Goal: Information Seeking & Learning: Check status

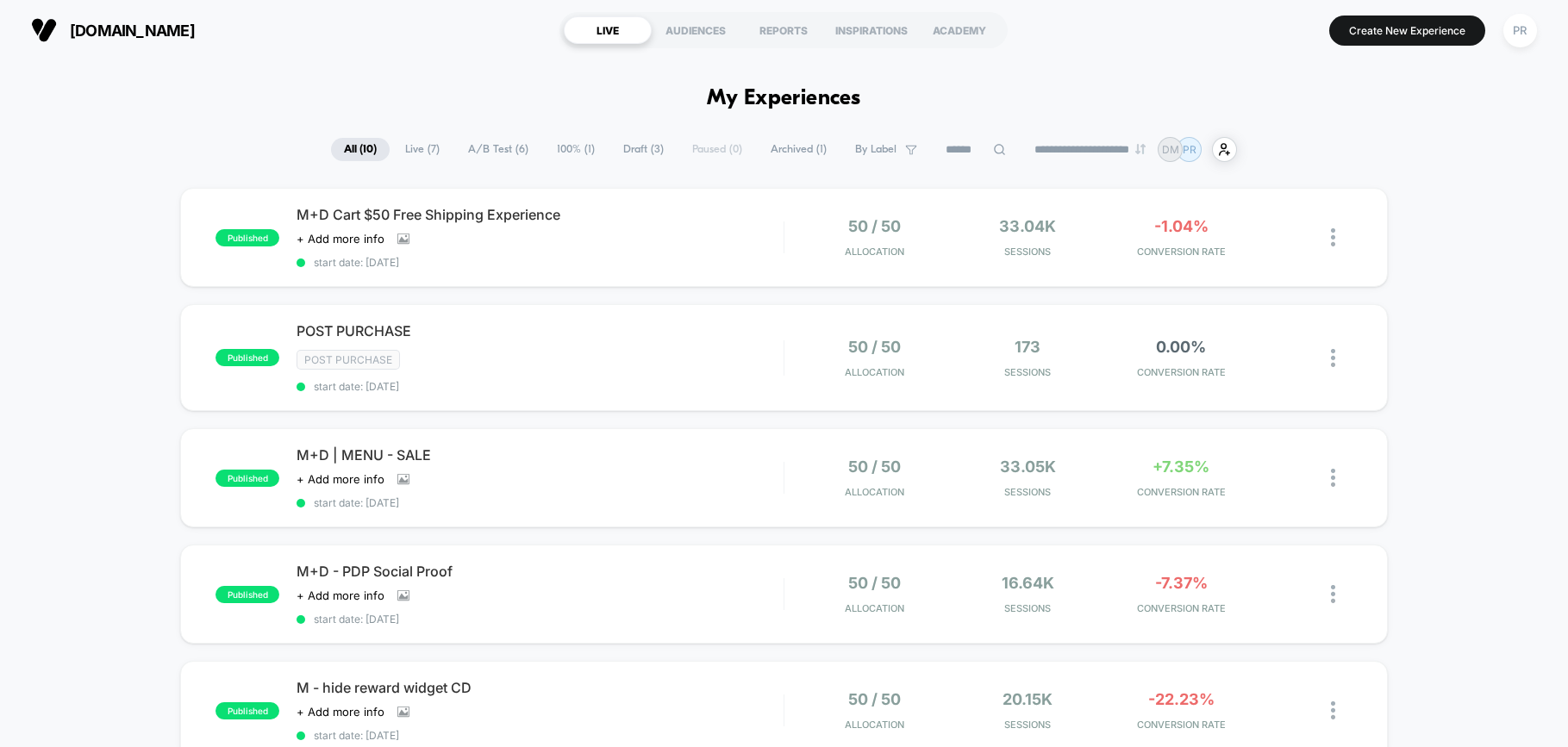
click at [775, 27] on div "REPORTS" at bounding box center [783, 30] width 88 height 28
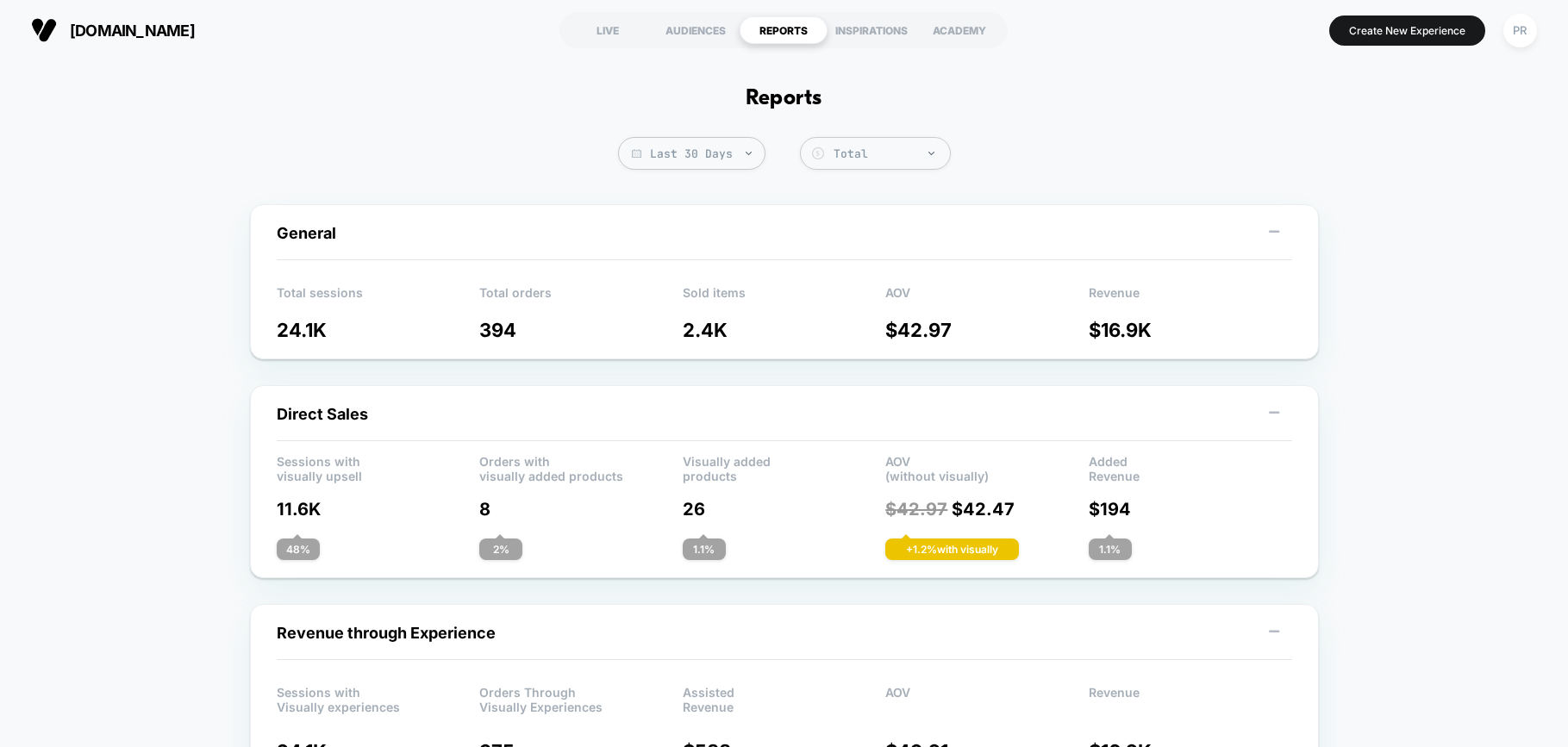
click at [663, 149] on span "Last 30 Days" at bounding box center [692, 153] width 147 height 33
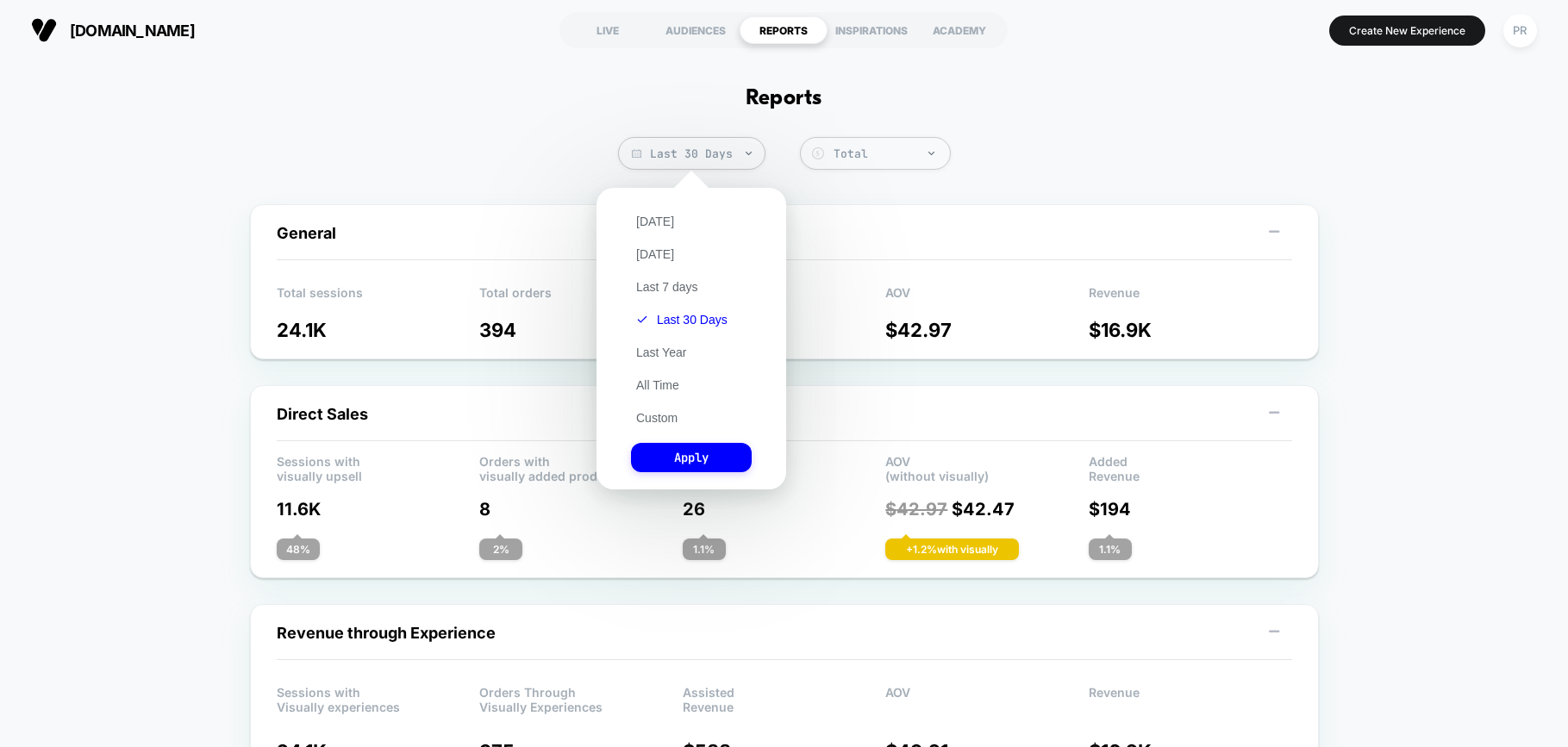
click at [638, 310] on div "[DATE] [DATE] Last 7 days Last 30 Days Last Year All Time Custom Apply" at bounding box center [692, 339] width 173 height 284
click at [642, 317] on icon at bounding box center [642, 320] width 12 height 12
click at [646, 323] on icon at bounding box center [642, 320] width 12 height 12
click at [659, 417] on button "Custom" at bounding box center [657, 418] width 52 height 16
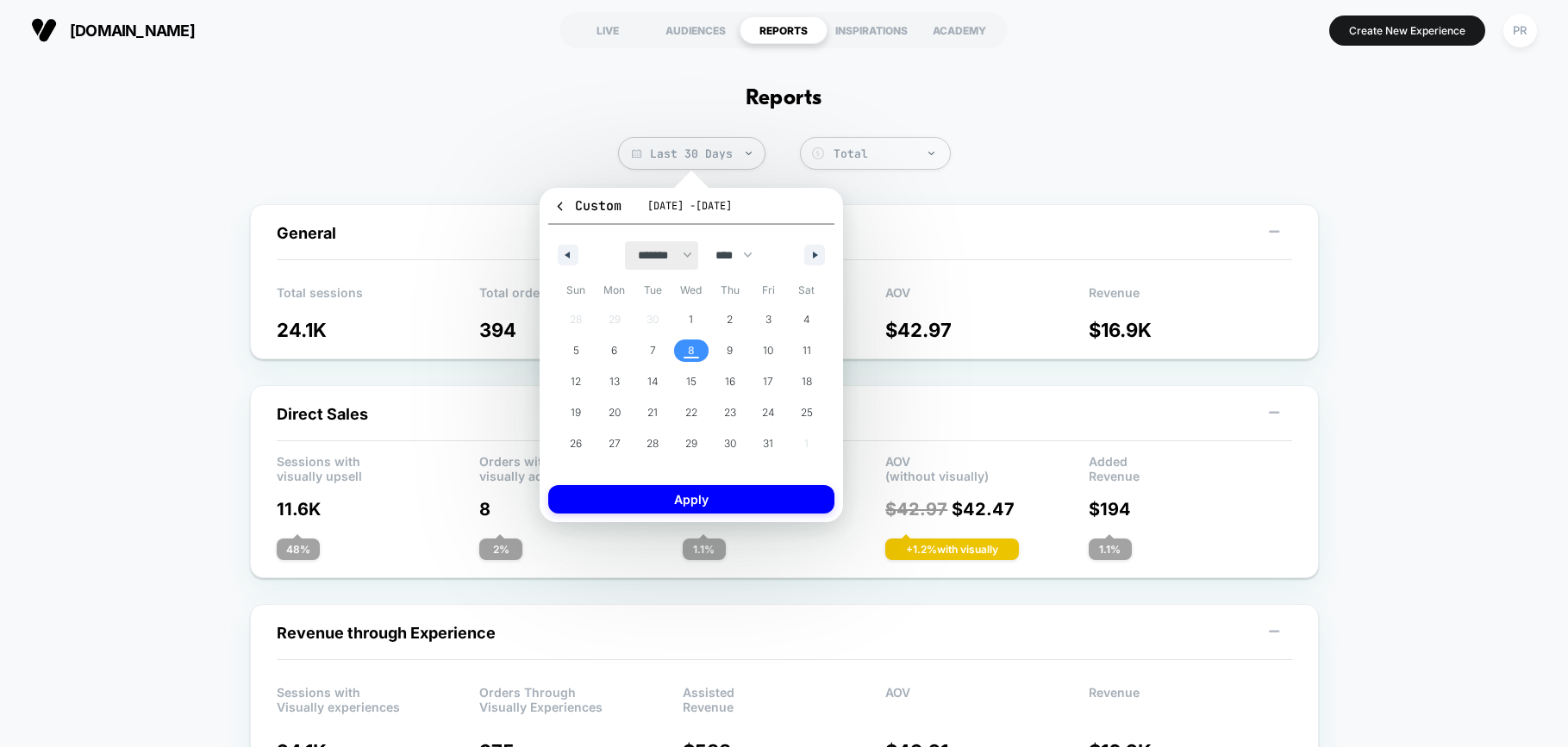
click at [671, 245] on select "******* ******** ***** ***** *** **** **** ****** ********* ******* ******** **…" at bounding box center [662, 255] width 74 height 29
select select "*"
click at [625, 241] on select "******* ******** ***** ***** *** **** **** ****** ********* ******* ******** **…" at bounding box center [662, 255] width 74 height 29
click at [692, 305] on span "3" at bounding box center [691, 319] width 6 height 31
click at [626, 318] on span "1" at bounding box center [615, 320] width 39 height 23
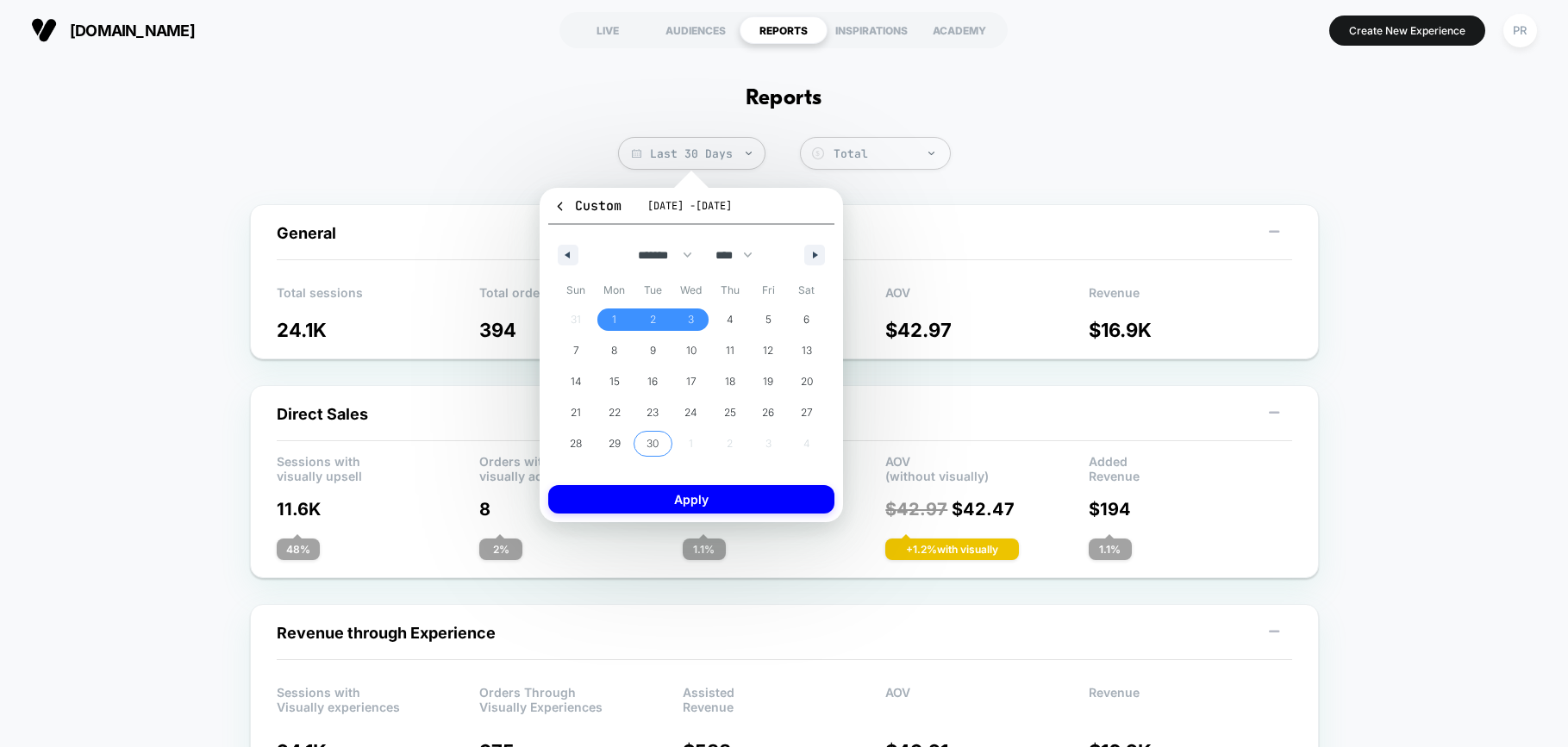
click at [643, 434] on span "30" at bounding box center [653, 444] width 39 height 23
click at [616, 314] on span "1" at bounding box center [614, 319] width 4 height 31
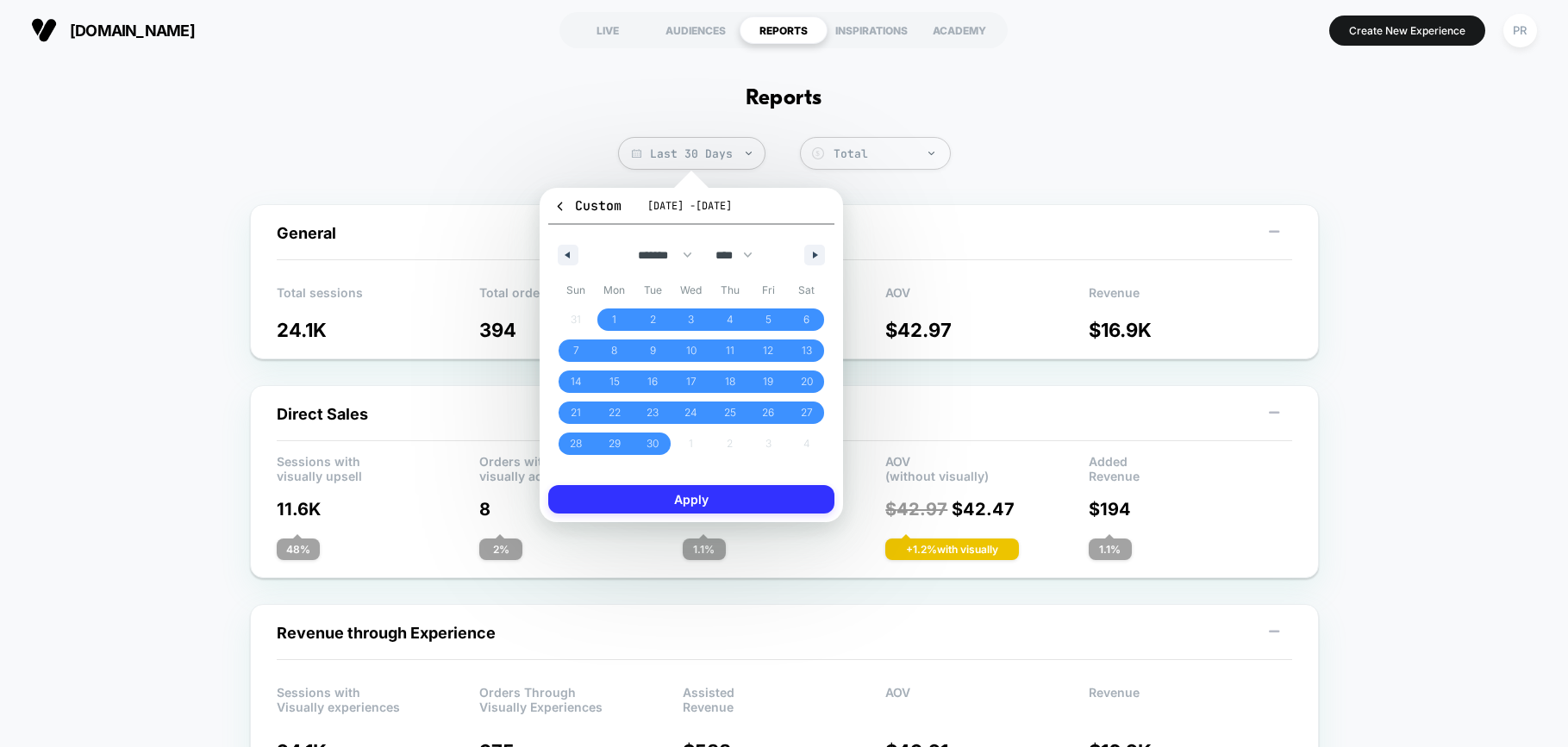
click at [696, 500] on button "Apply" at bounding box center [692, 500] width 286 height 29
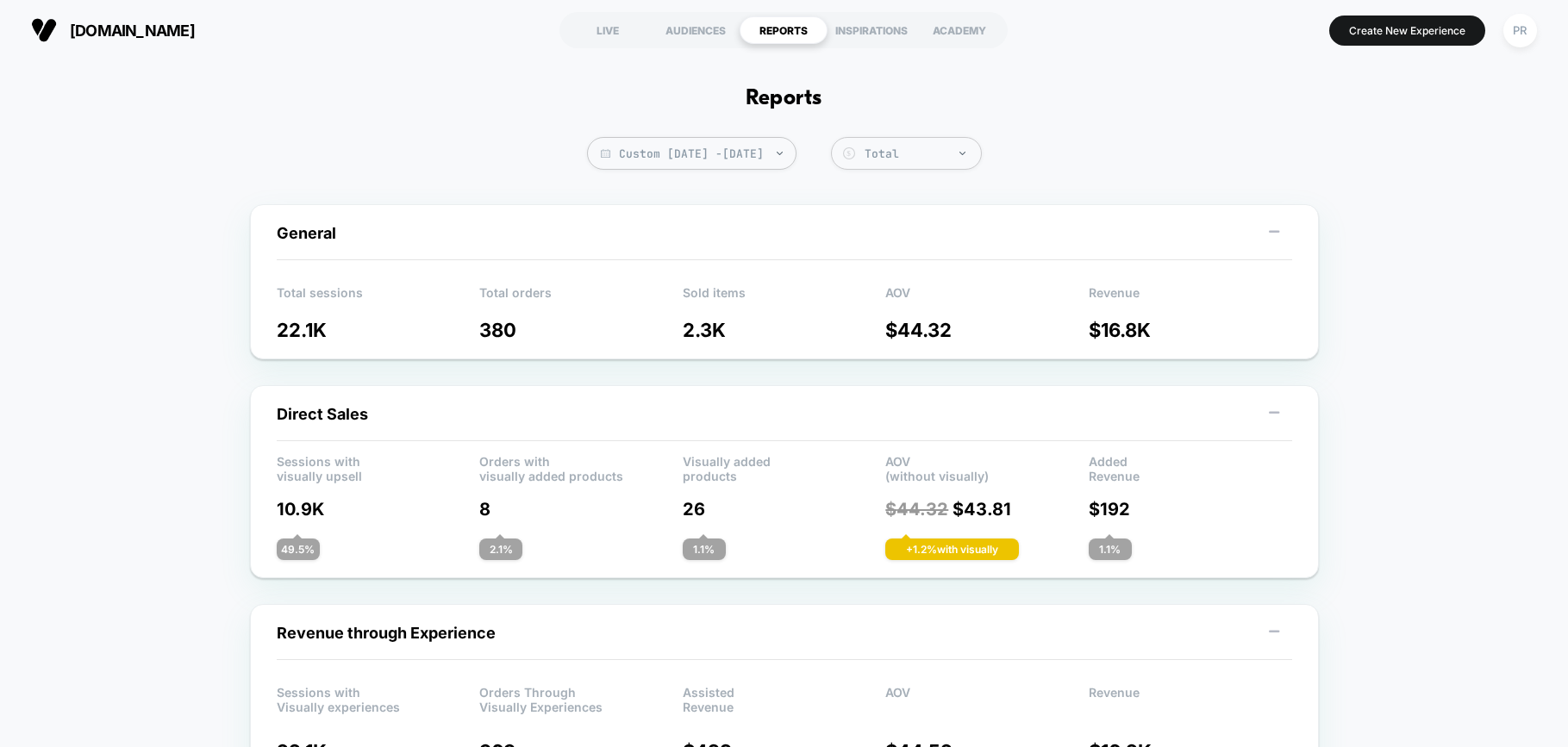
click at [644, 158] on span "Custom [DATE] - [DATE]" at bounding box center [692, 153] width 210 height 33
select select "*"
select select "****"
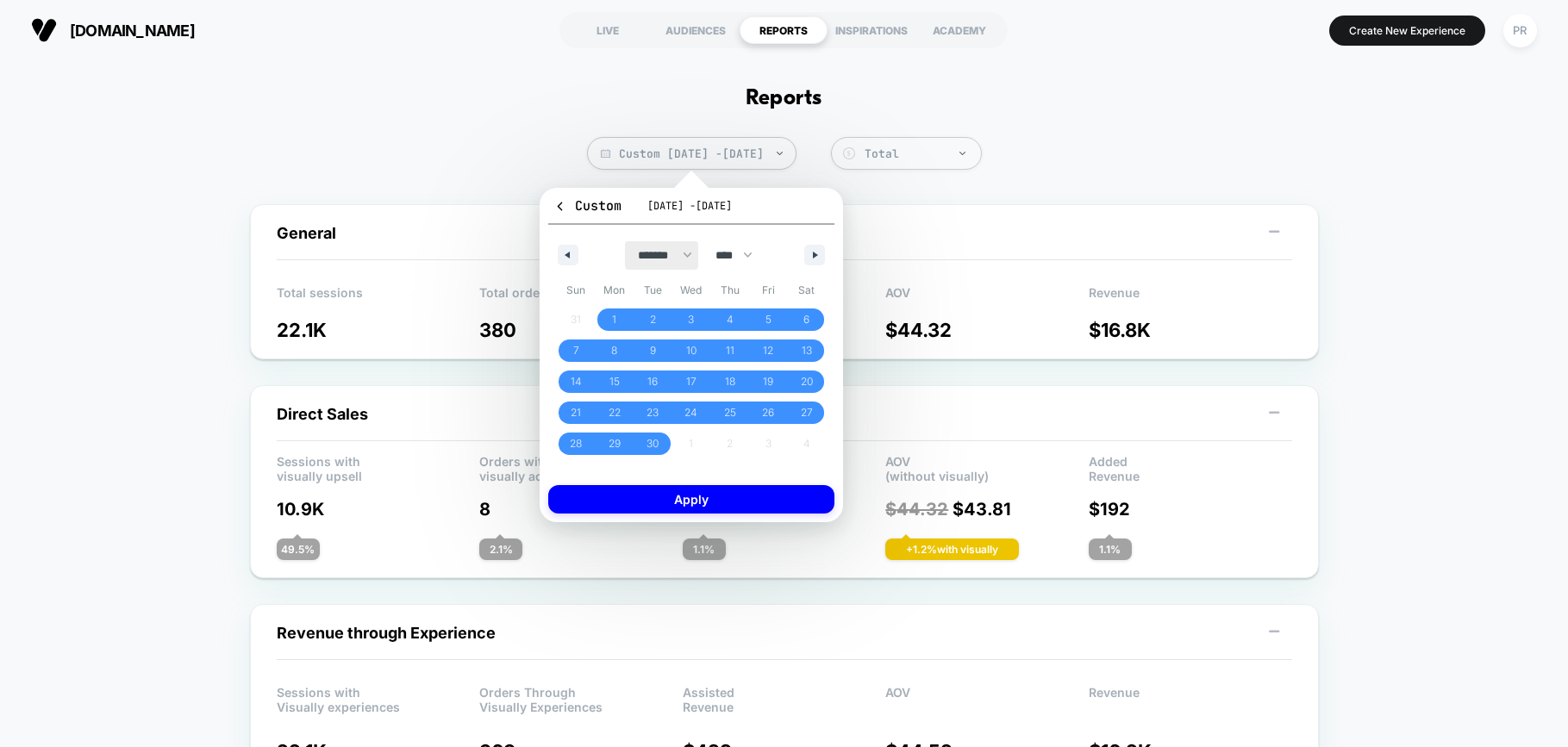
click at [626, 257] on select "******* ******** ***** ***** *** **** **** ****** ********* ******* ******** **…" at bounding box center [662, 255] width 74 height 29
click at [625, 241] on select "******* ******** ***** ***** *** **** **** ****** ********* ******* ******** **…" at bounding box center [662, 255] width 74 height 29
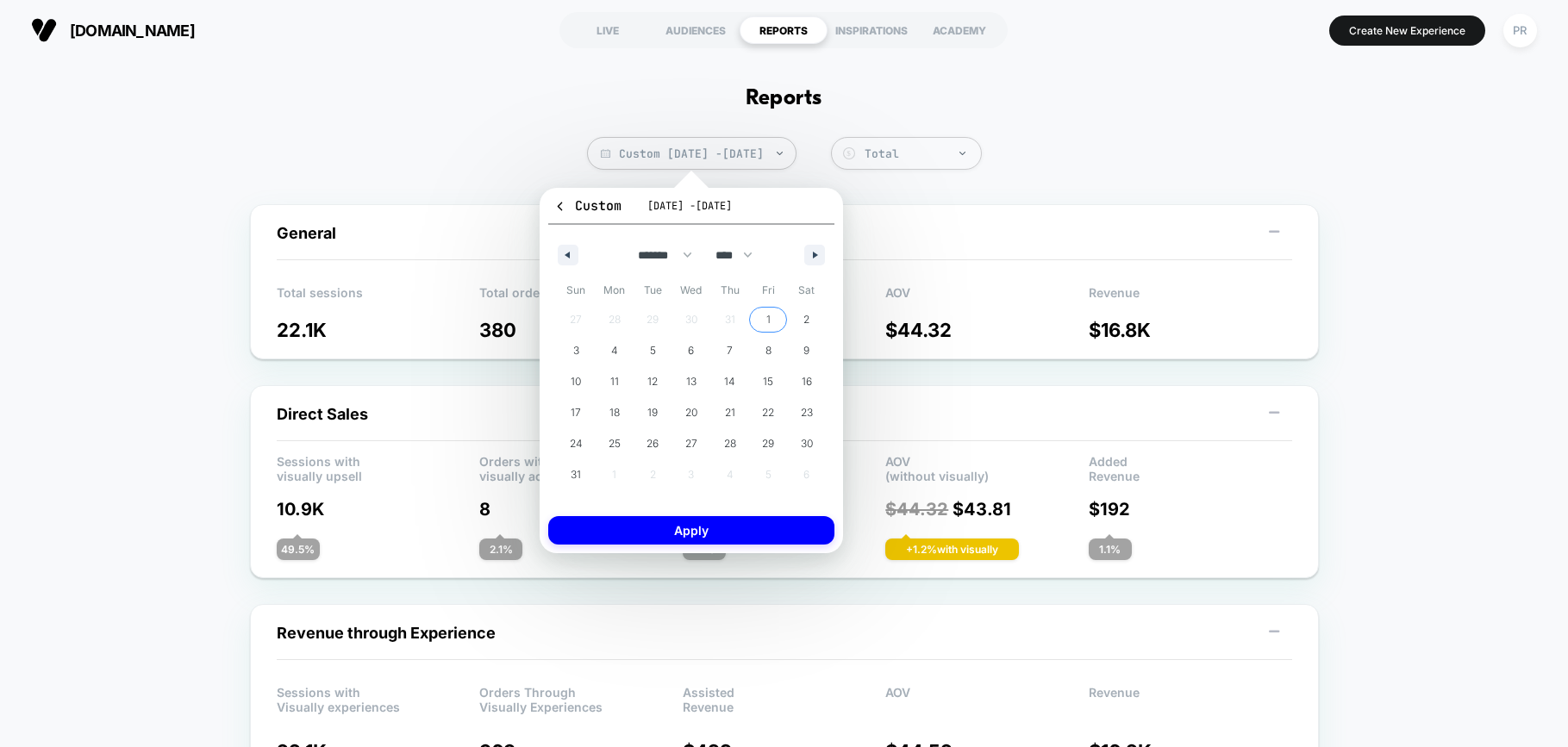
click at [768, 320] on span "1" at bounding box center [768, 319] width 4 height 31
click at [813, 255] on icon "button" at bounding box center [817, 254] width 9 height 7
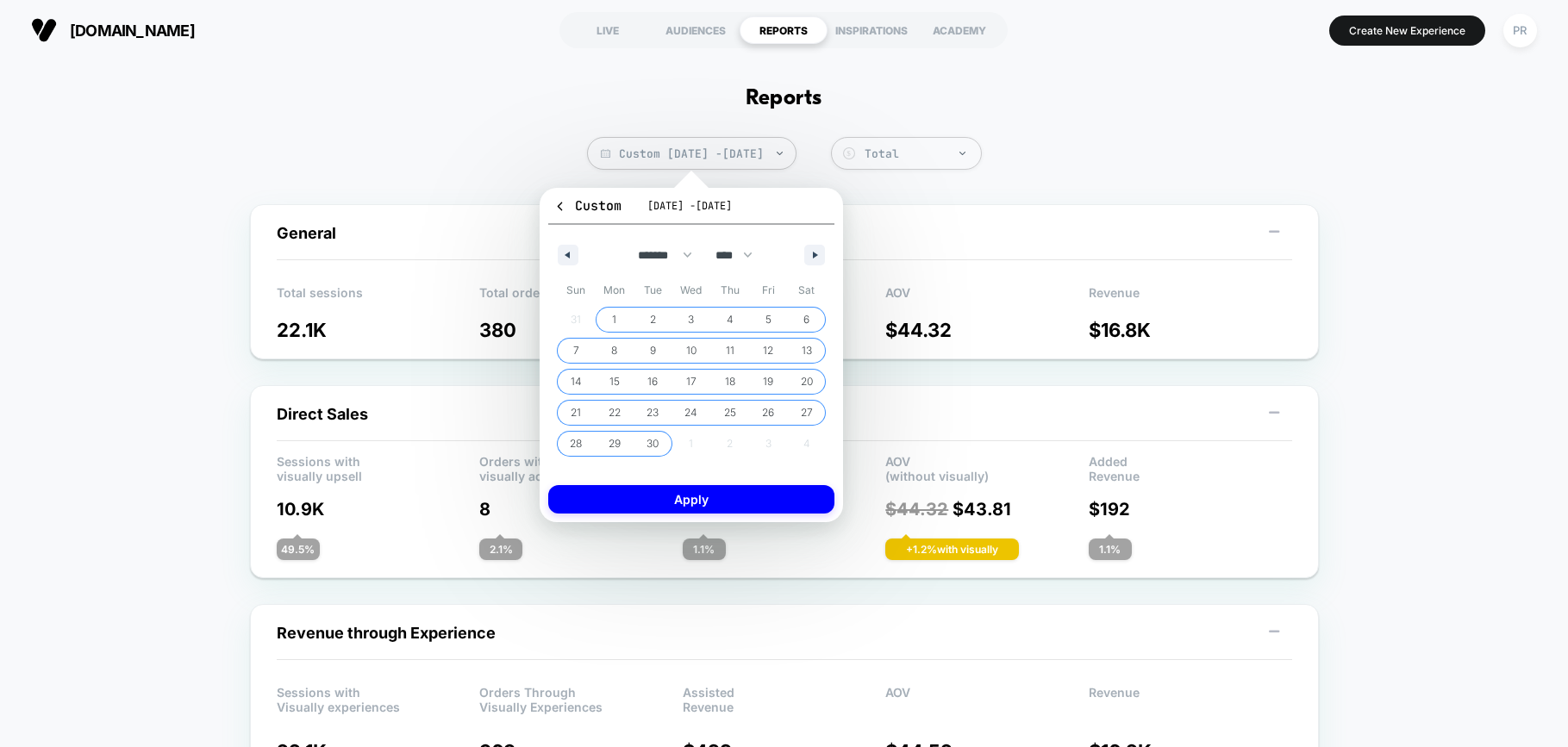
click at [655, 444] on span "30" at bounding box center [653, 443] width 12 height 31
select select "*"
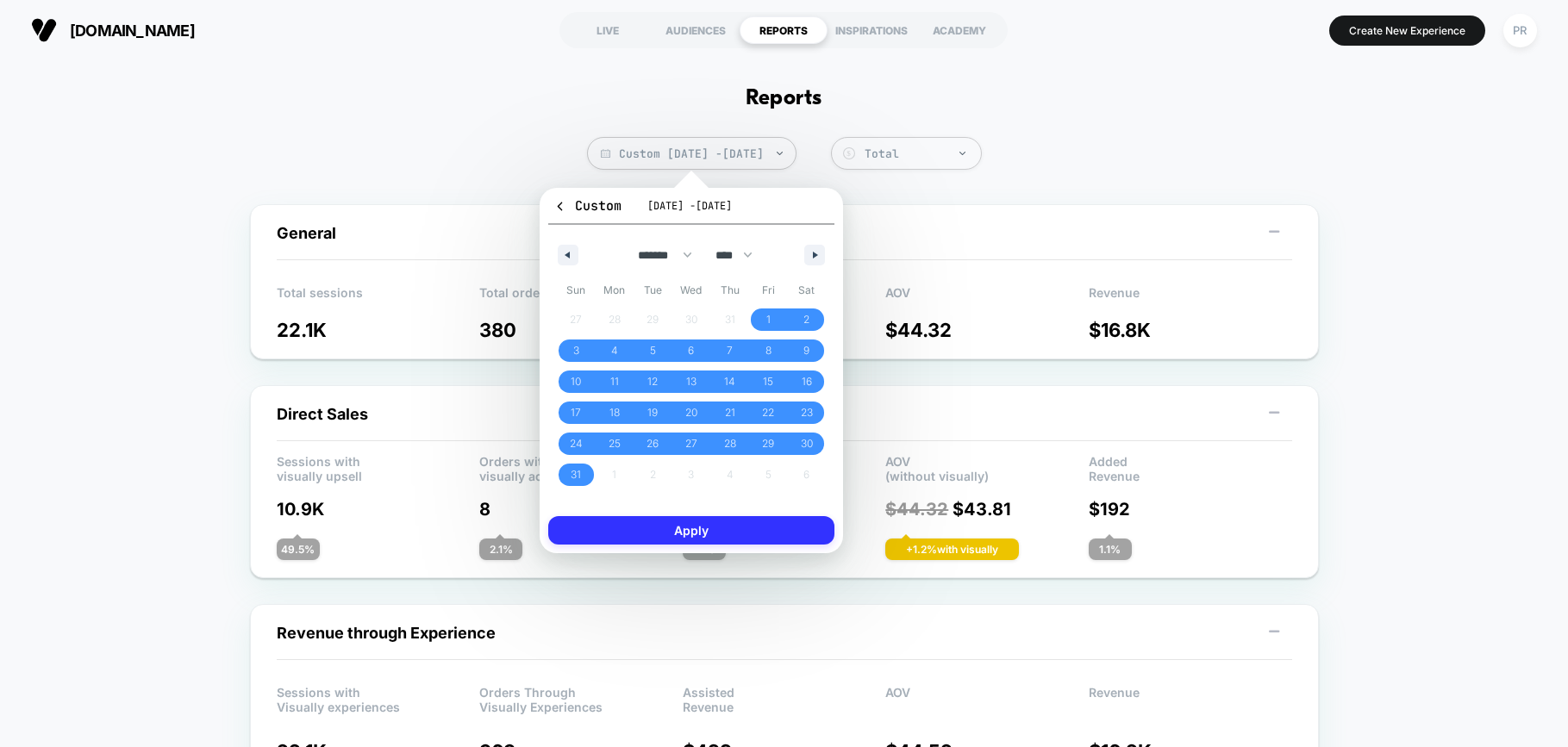
click at [706, 527] on button "Apply" at bounding box center [692, 530] width 286 height 29
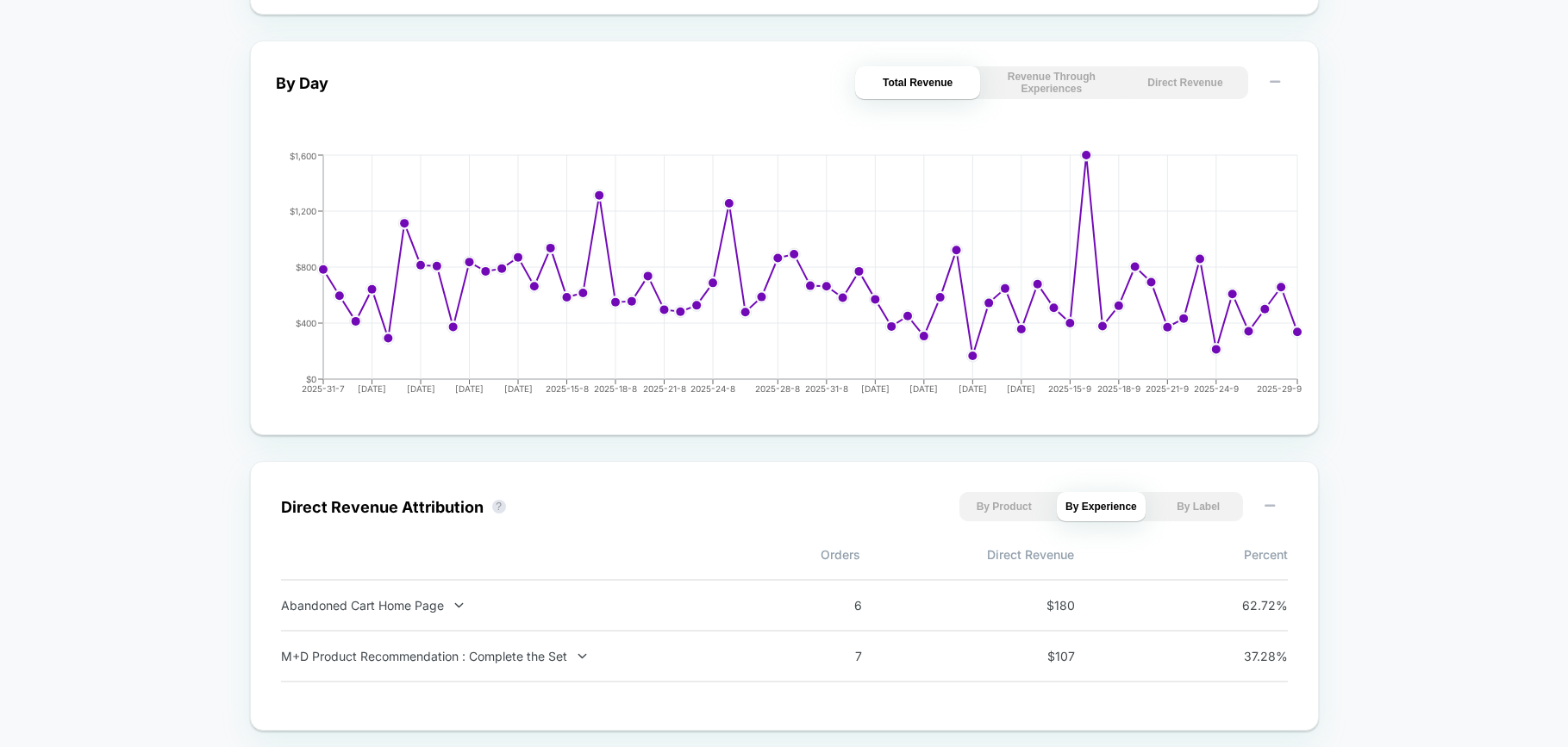
scroll to position [784, 0]
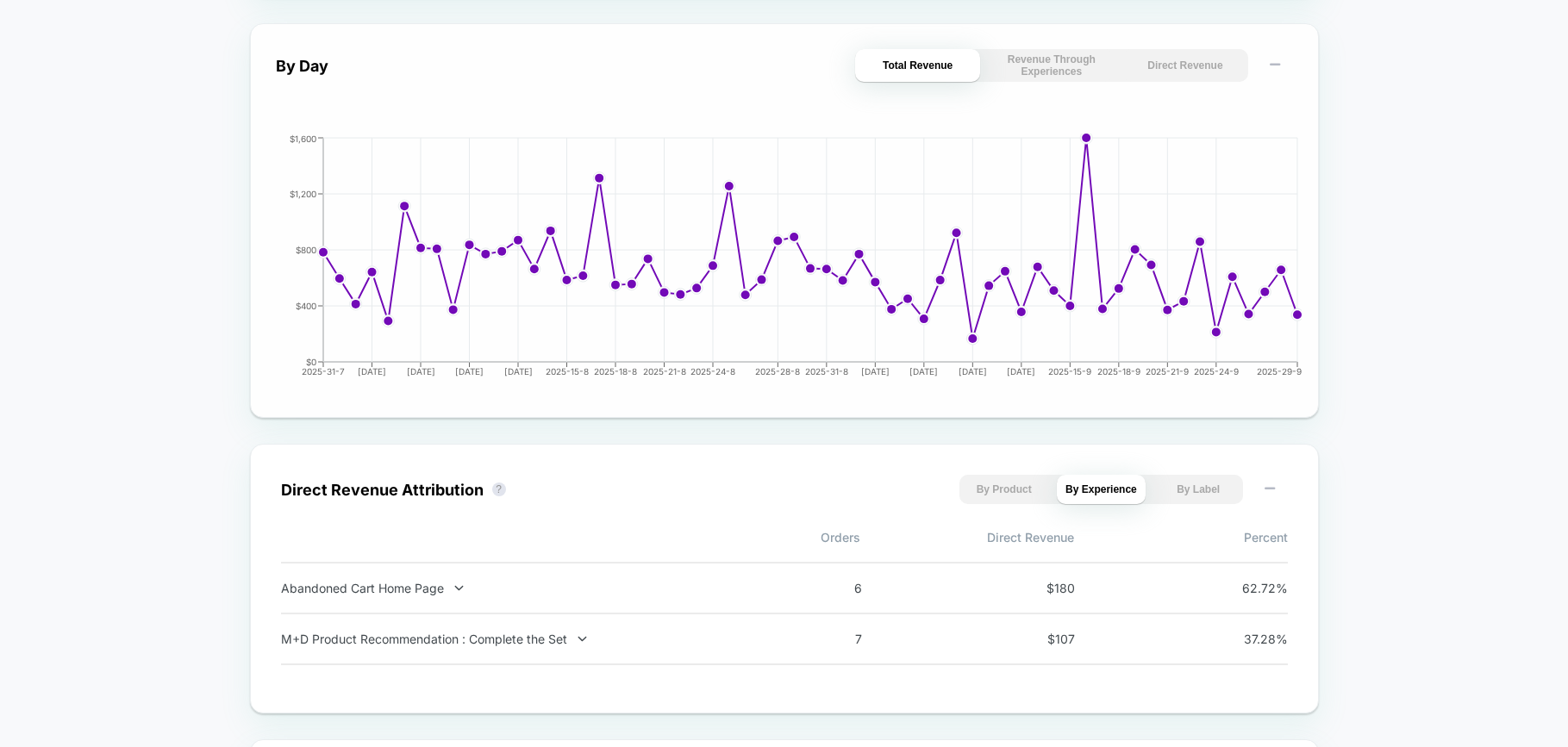
click at [1059, 62] on button "Revenue Through Experiences" at bounding box center [1051, 65] width 125 height 33
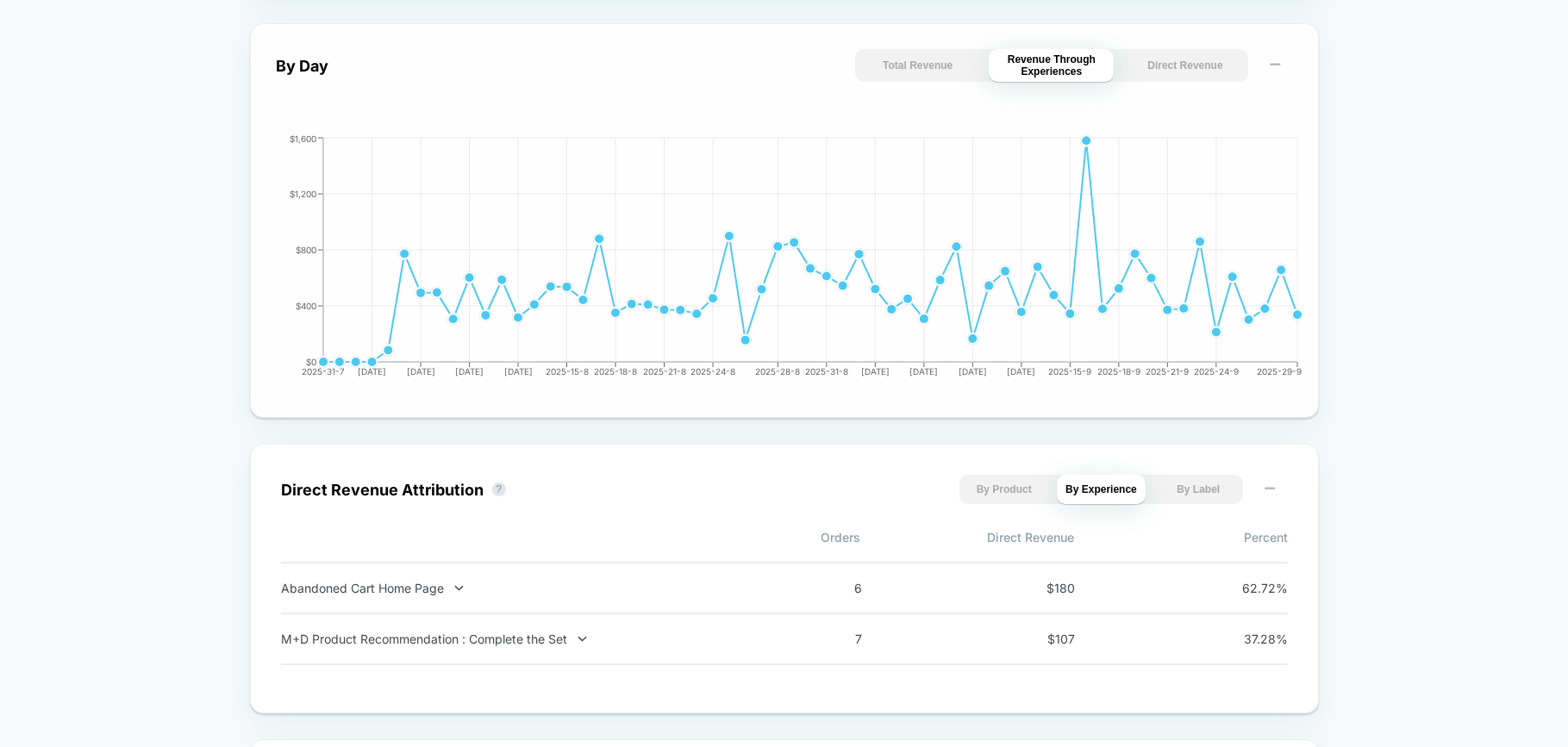
click at [1147, 69] on button "Direct Revenue" at bounding box center [1185, 65] width 125 height 33
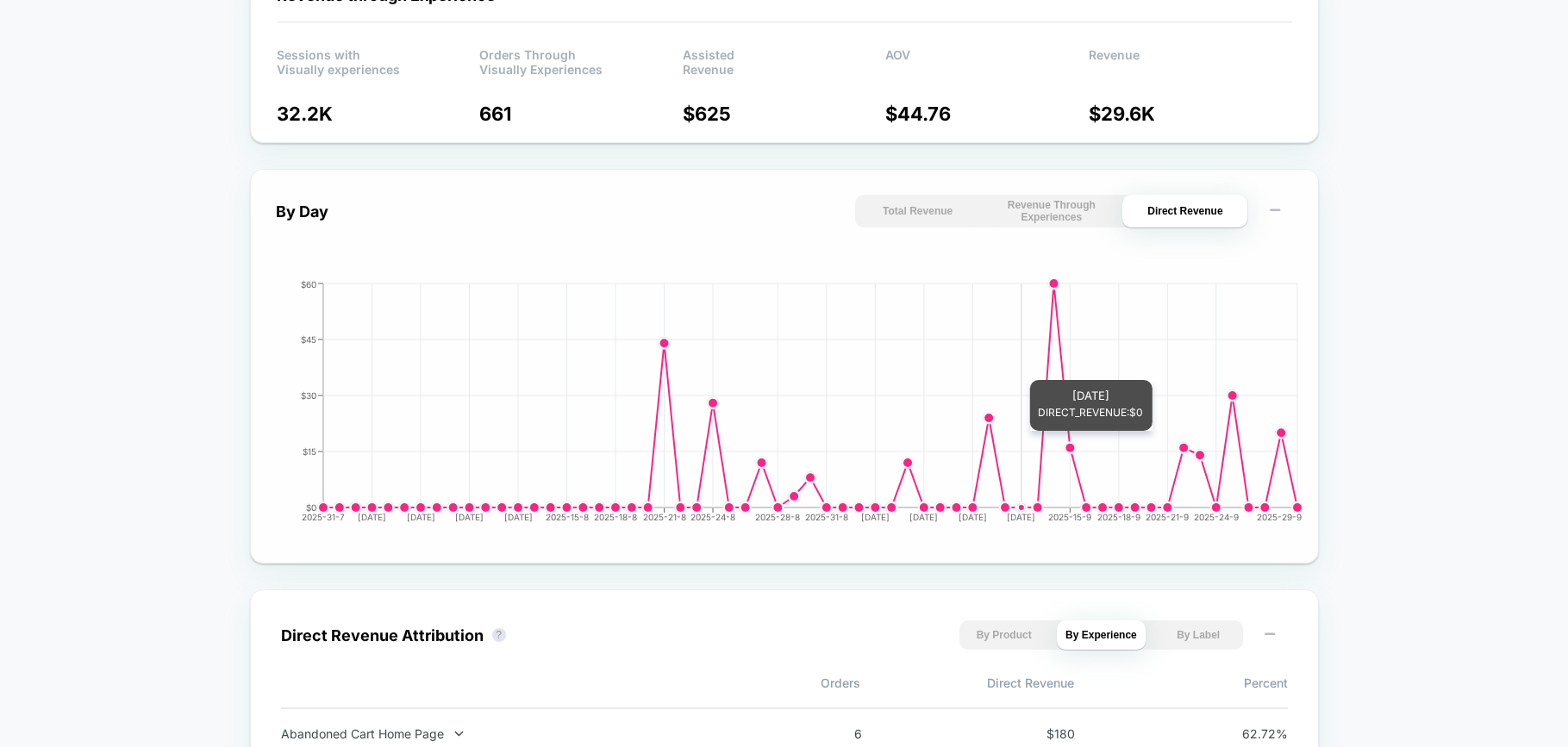
scroll to position [629, 0]
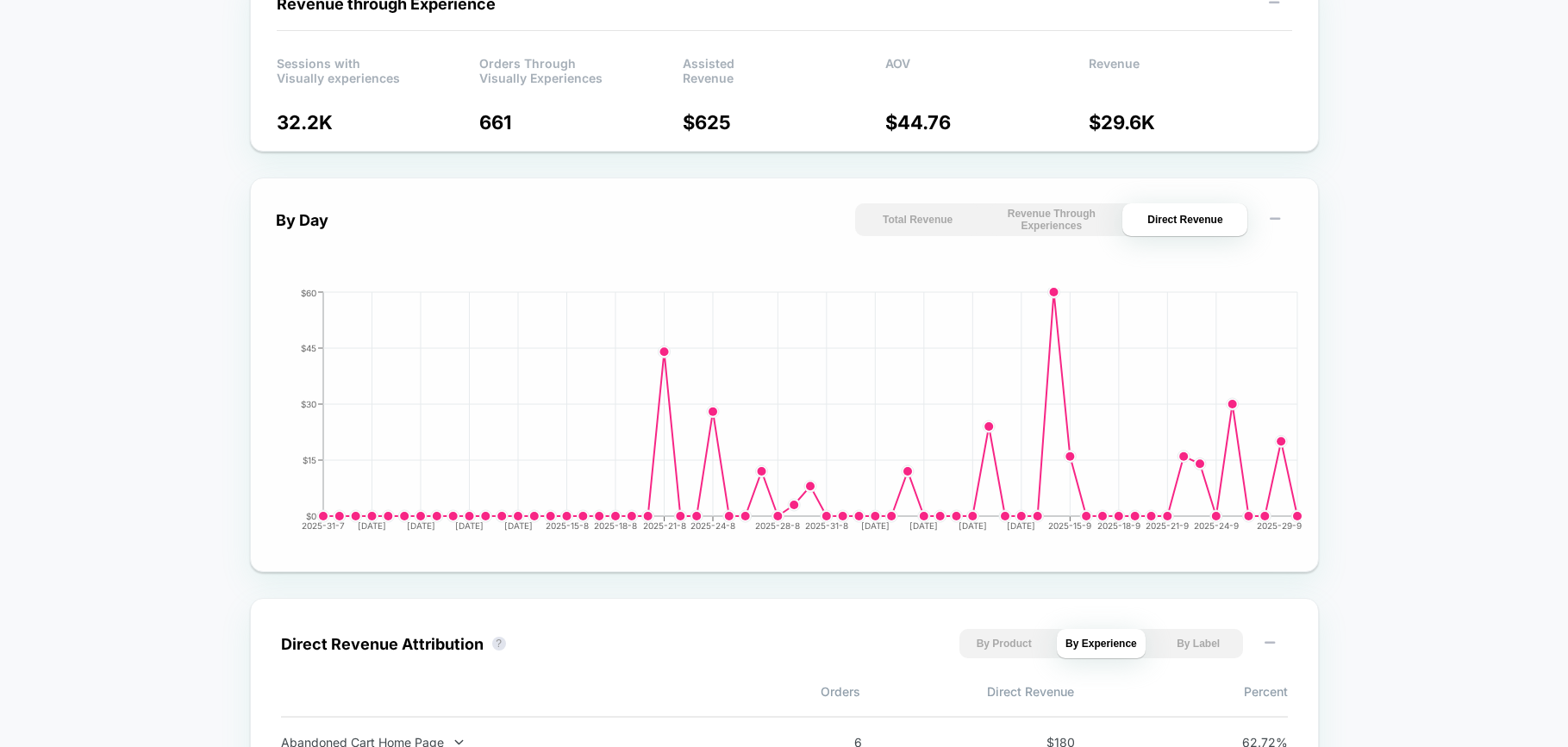
click at [1043, 209] on button "Revenue Through Experiences" at bounding box center [1051, 220] width 125 height 33
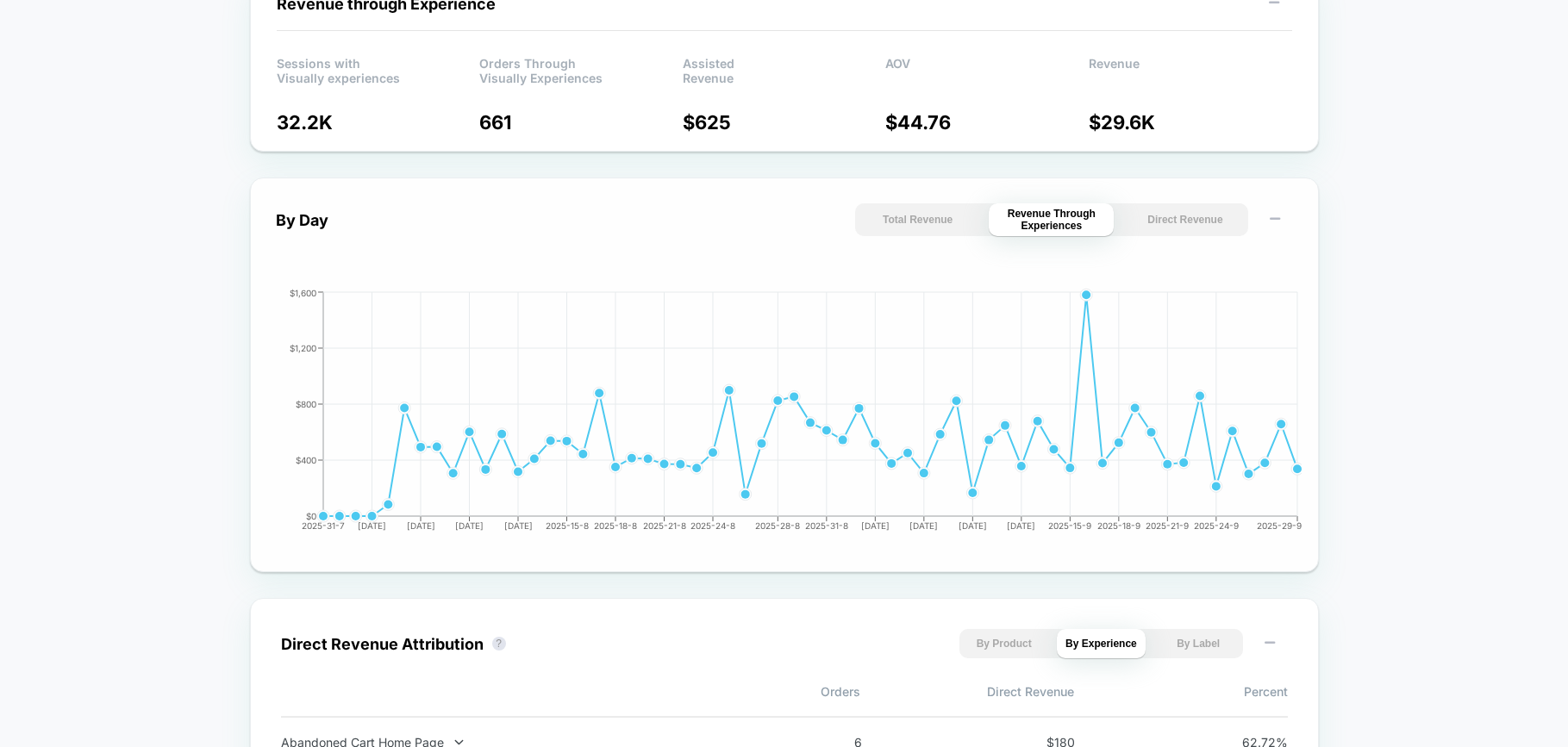
click at [941, 222] on button "Total Revenue" at bounding box center [918, 220] width 125 height 33
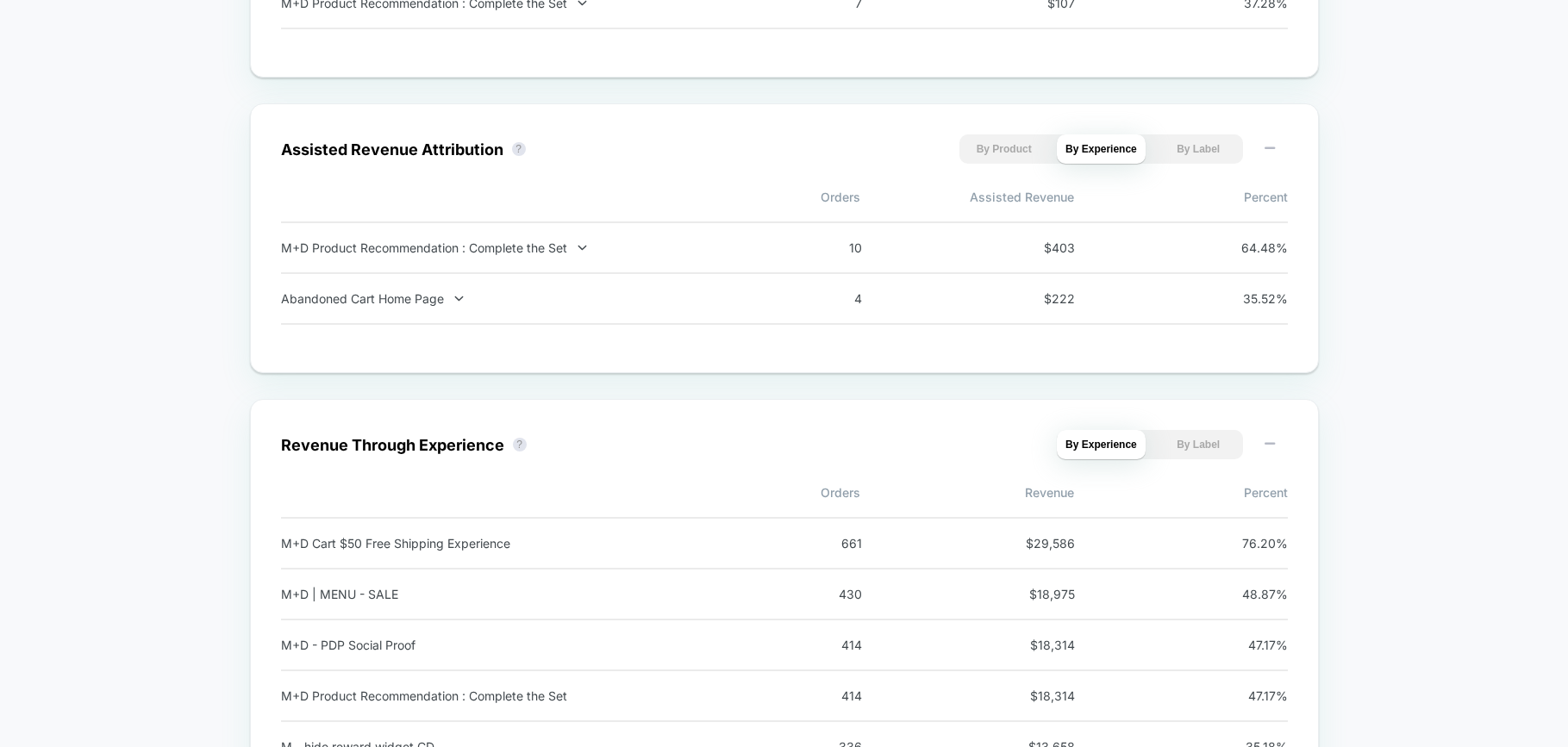
scroll to position [1665, 0]
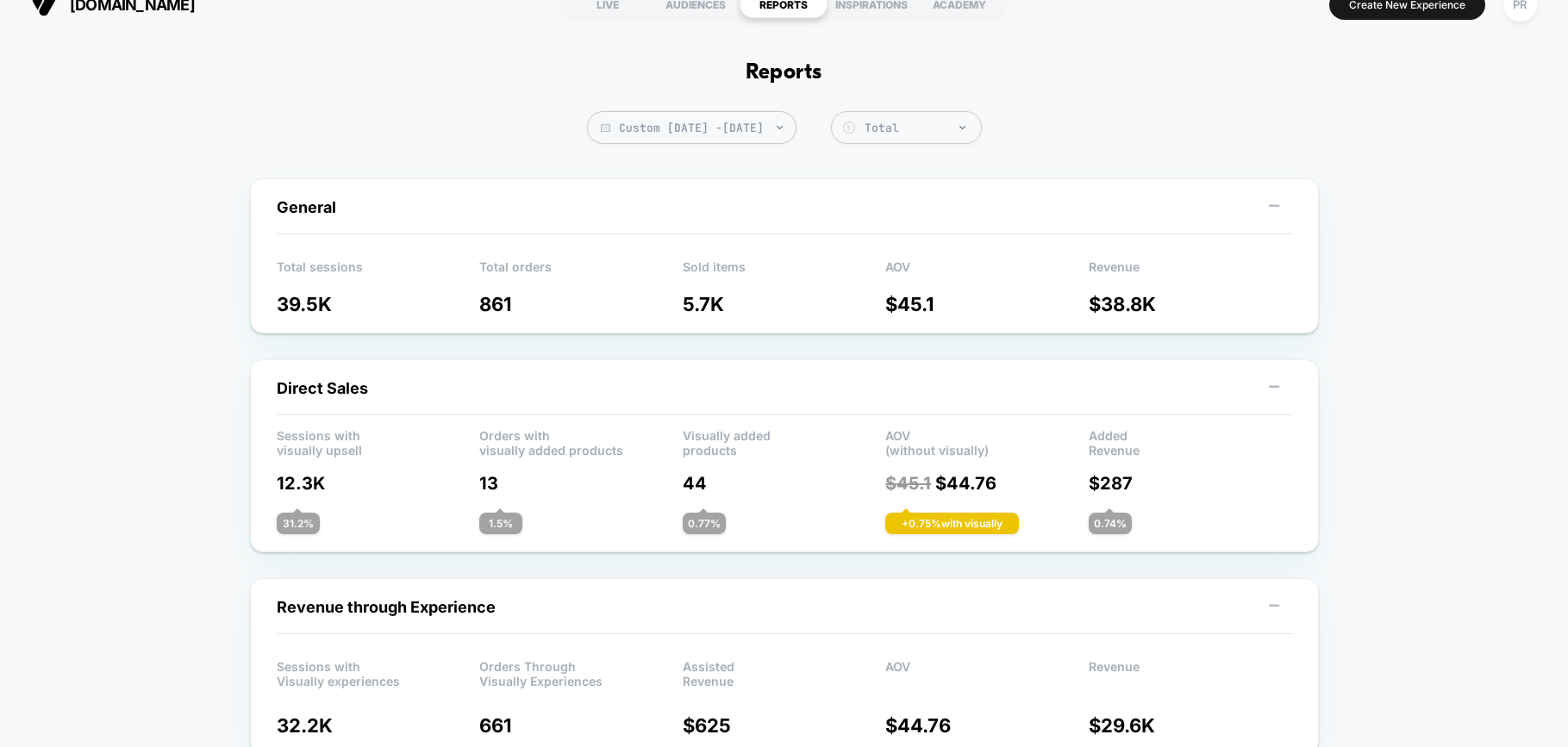
scroll to position [0, 0]
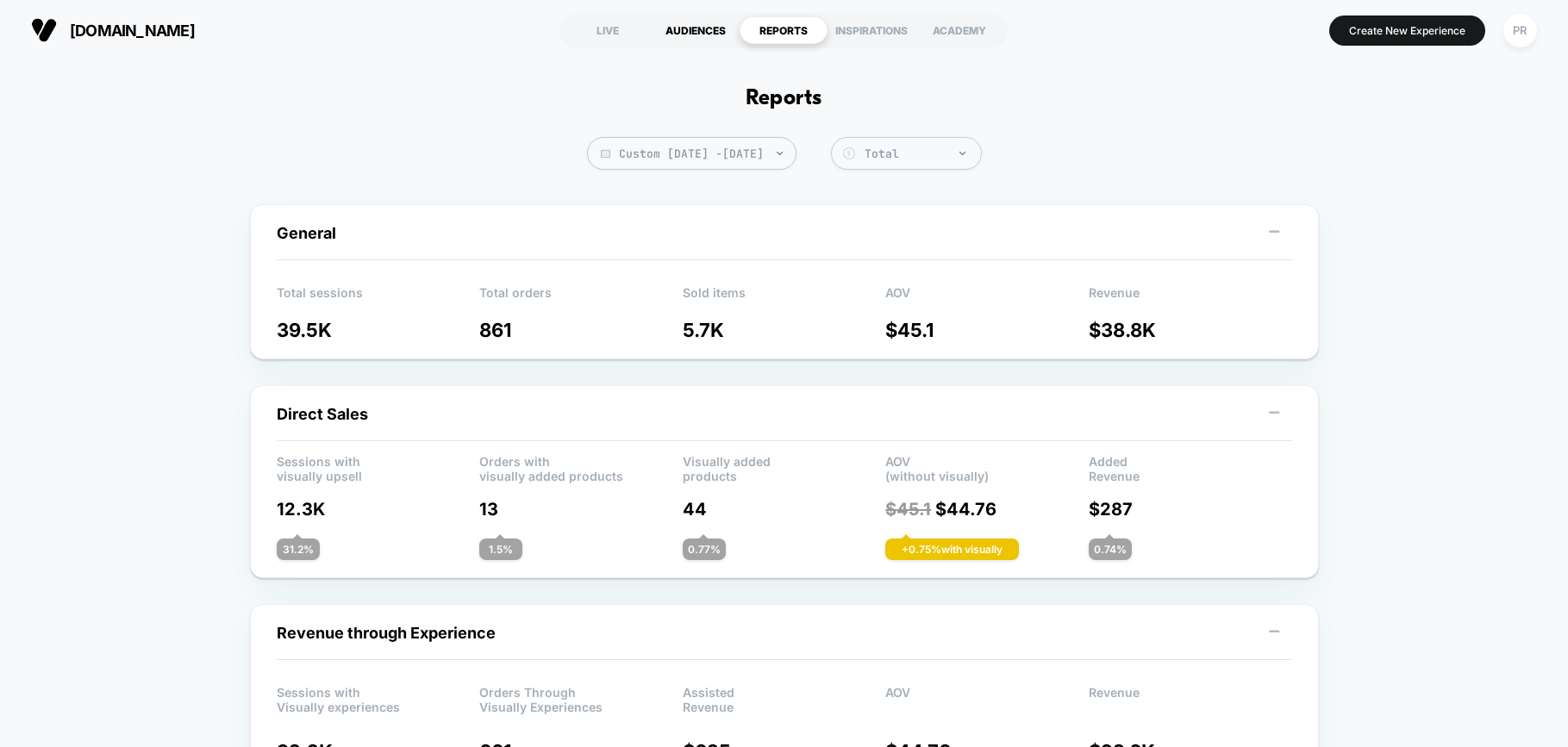
click at [681, 37] on div "AUDIENCES" at bounding box center [696, 30] width 88 height 28
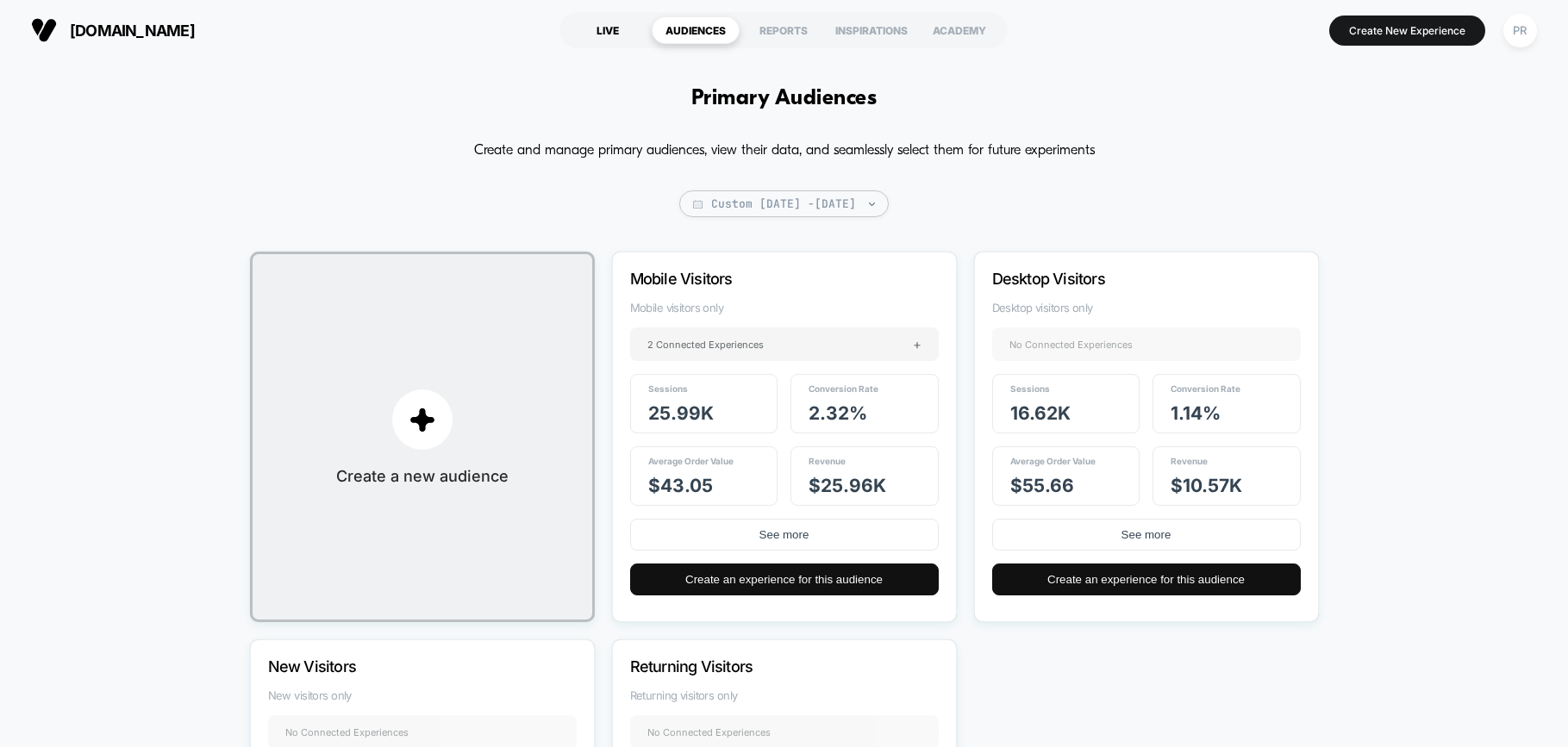
click at [601, 30] on div "LIVE" at bounding box center [607, 30] width 88 height 28
